Goal: Task Accomplishment & Management: Use online tool/utility

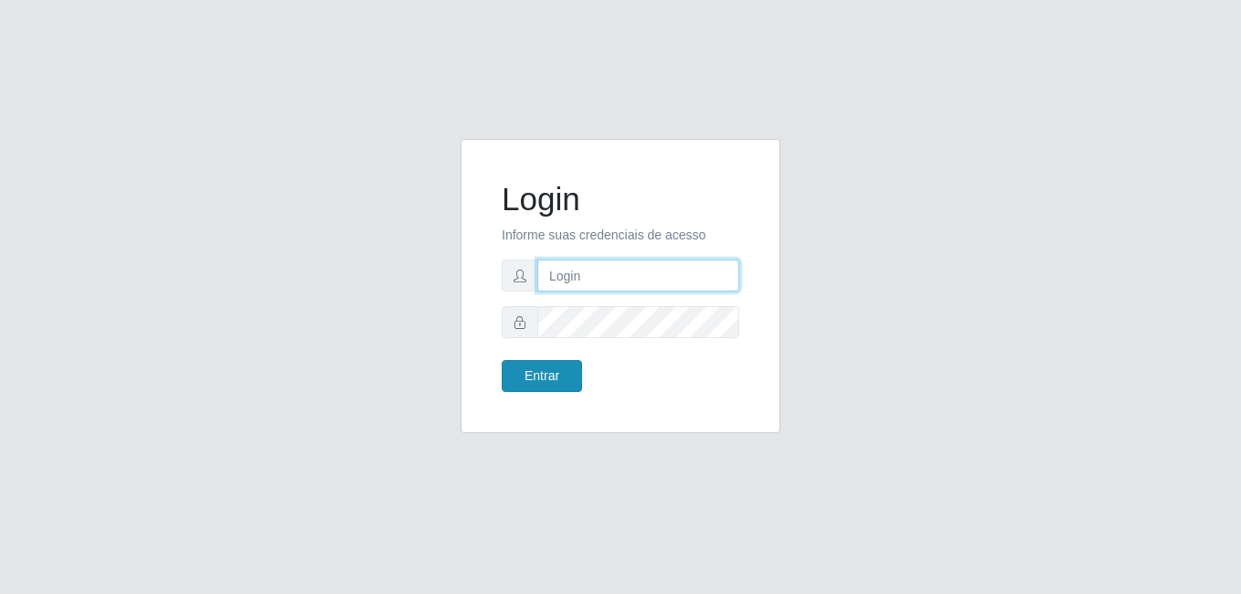
type input "samarab8@iwof"
click at [556, 367] on button "Entrar" at bounding box center [542, 376] width 80 height 32
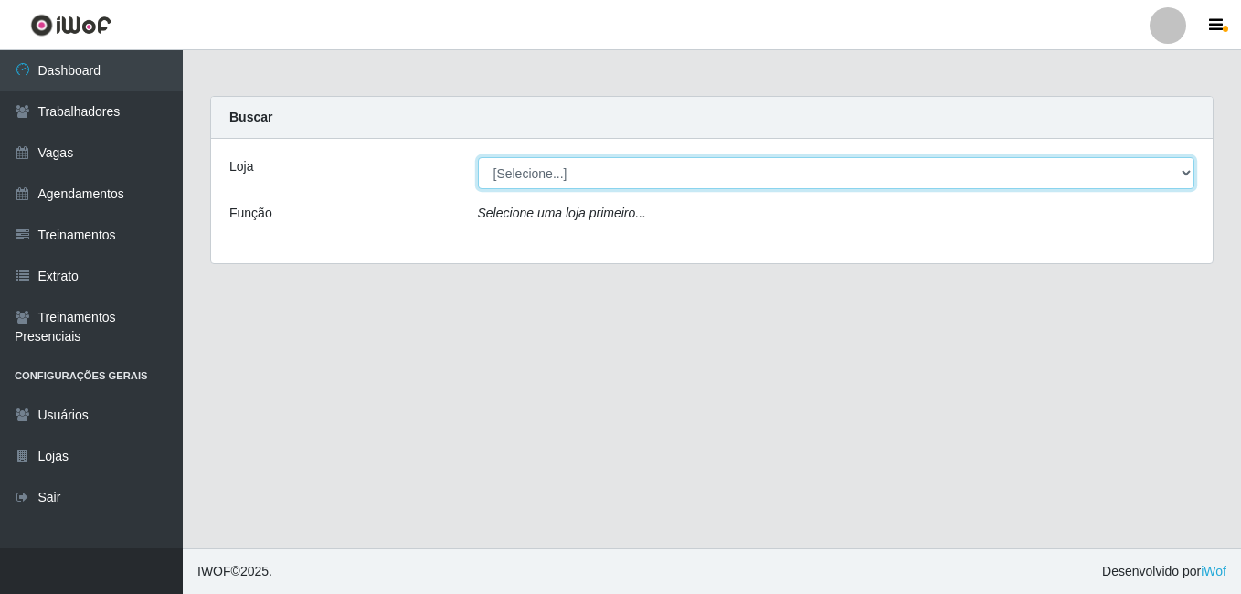
click at [657, 181] on select "[Selecione...] Bemais Supermercados - B8 [PERSON_NAME]" at bounding box center [837, 173] width 718 height 32
select select "413"
click at [478, 157] on select "[Selecione...] Bemais Supermercados - B8 [PERSON_NAME]" at bounding box center [837, 173] width 718 height 32
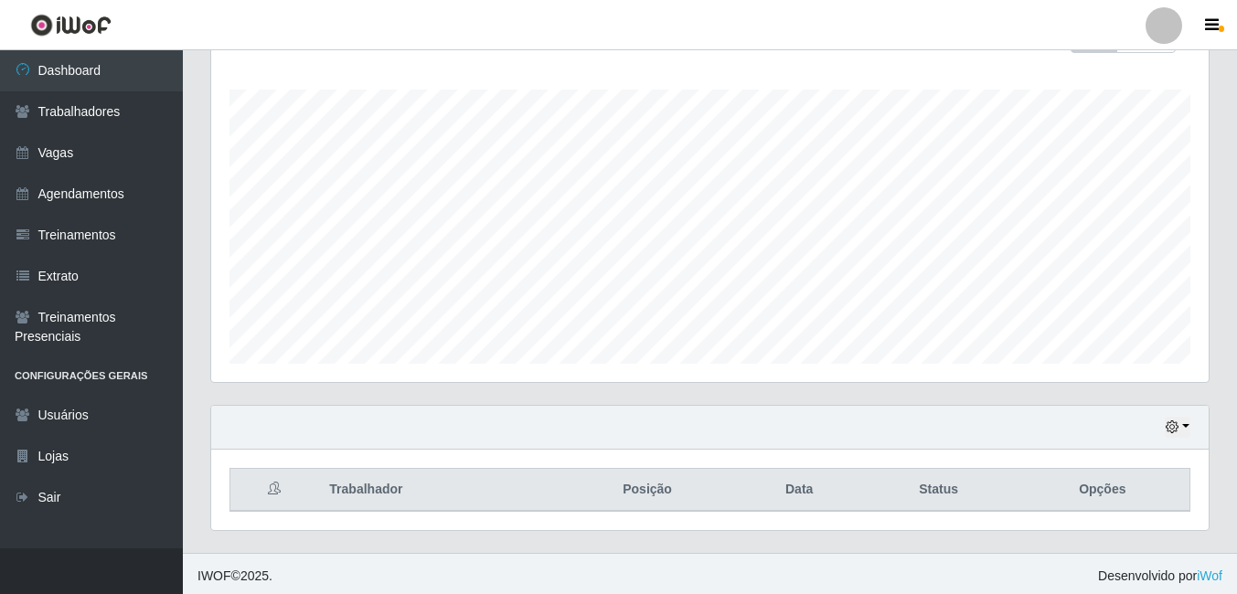
scroll to position [294, 0]
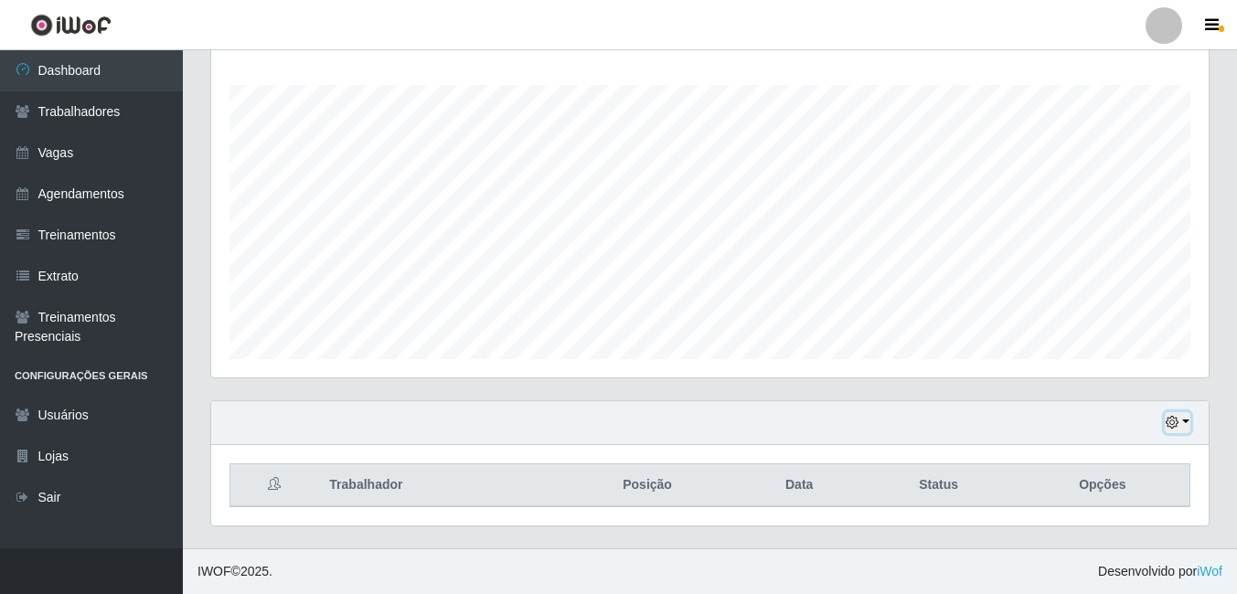
click at [1184, 423] on button "button" at bounding box center [1178, 422] width 26 height 21
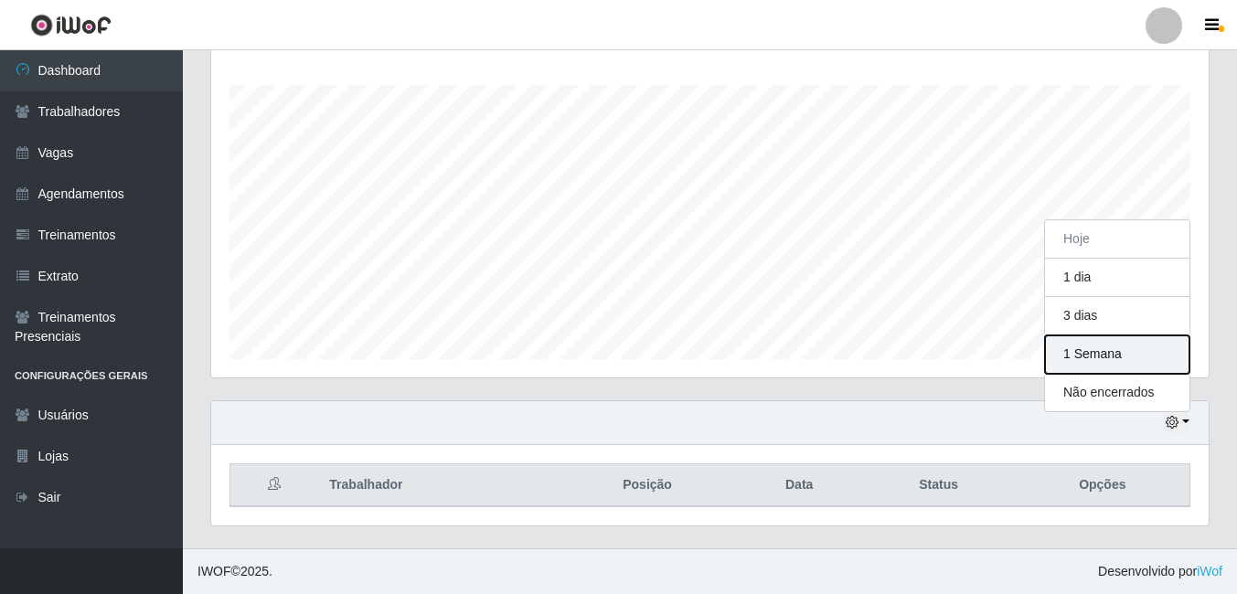
click at [1078, 352] on button "1 Semana" at bounding box center [1117, 354] width 144 height 38
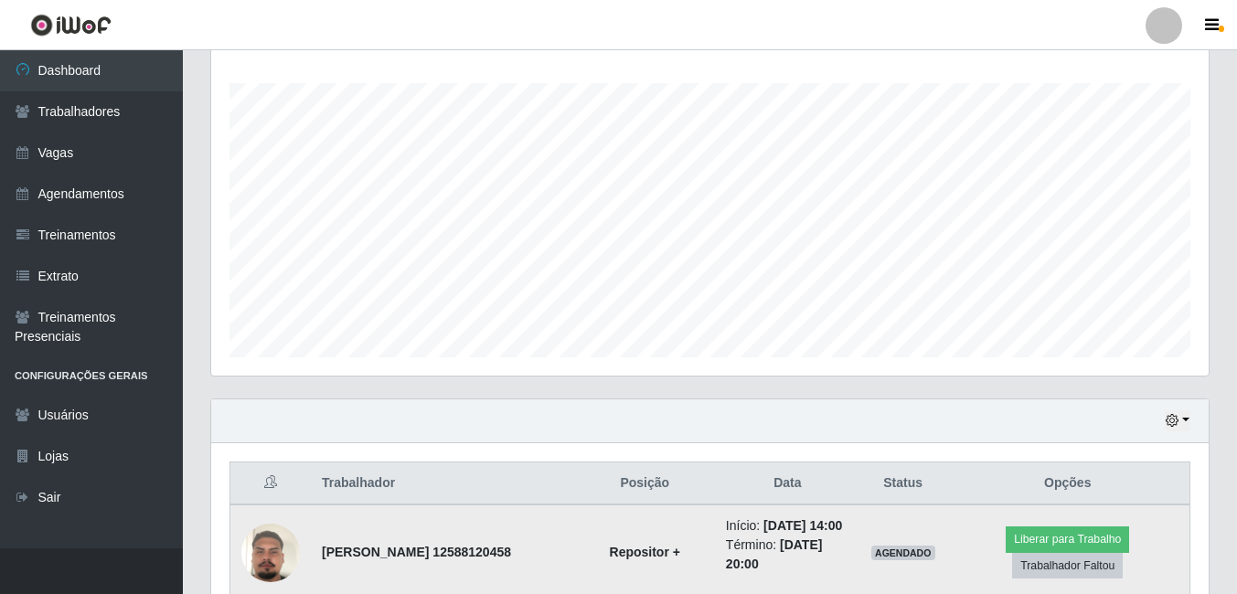
scroll to position [294, 0]
